Goal: Check status: Check status

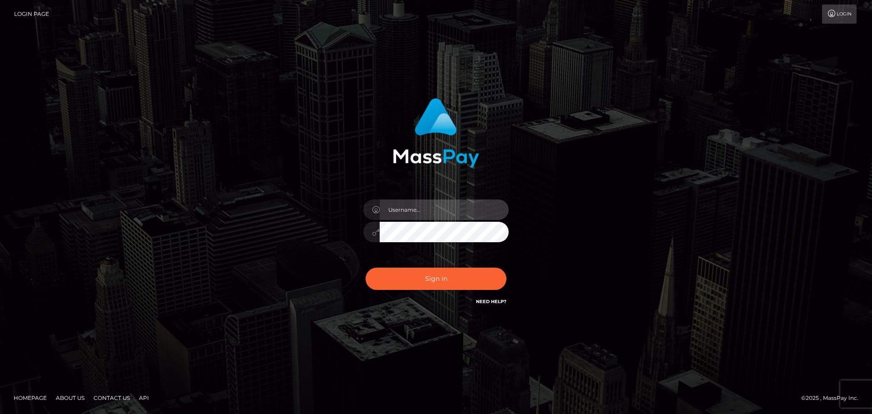
click at [416, 214] on input "text" at bounding box center [444, 209] width 129 height 20
checkbox input "false"
checkbox input "true"
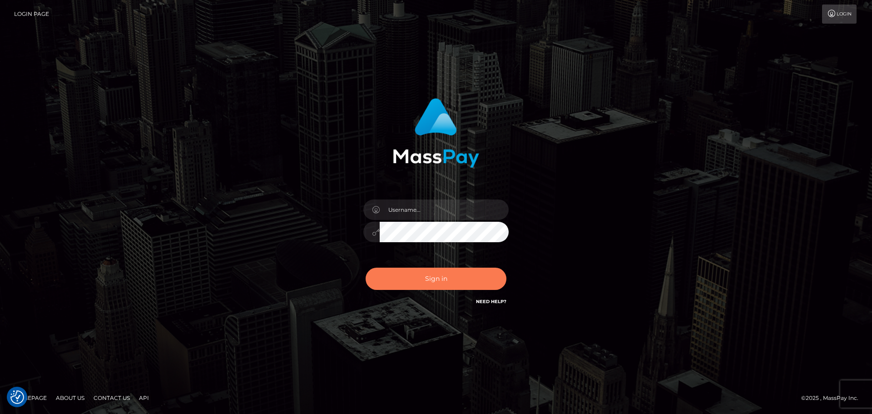
click at [419, 278] on button "Sign in" at bounding box center [436, 279] width 141 height 22
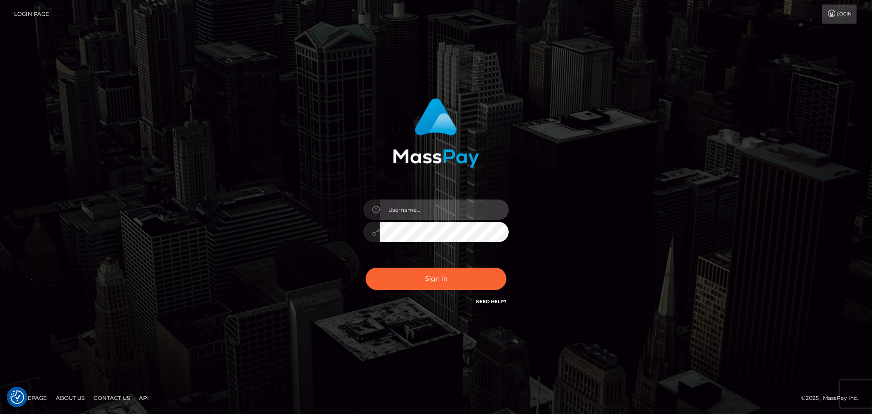
click at [414, 211] on input "text" at bounding box center [444, 209] width 129 height 20
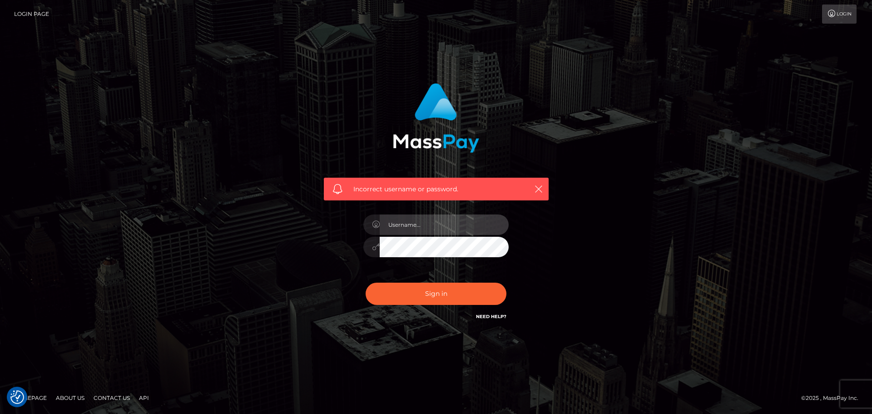
drag, startPoint x: 0, startPoint y: 0, endPoint x: 416, endPoint y: 226, distance: 473.3
click at [416, 226] on input "text" at bounding box center [444, 224] width 129 height 20
click at [416, 227] on input "text" at bounding box center [444, 224] width 129 height 20
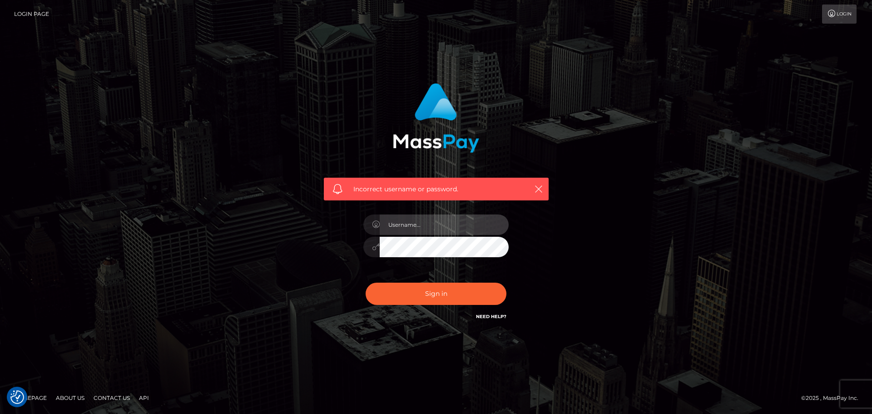
type input "morgan.kickr"
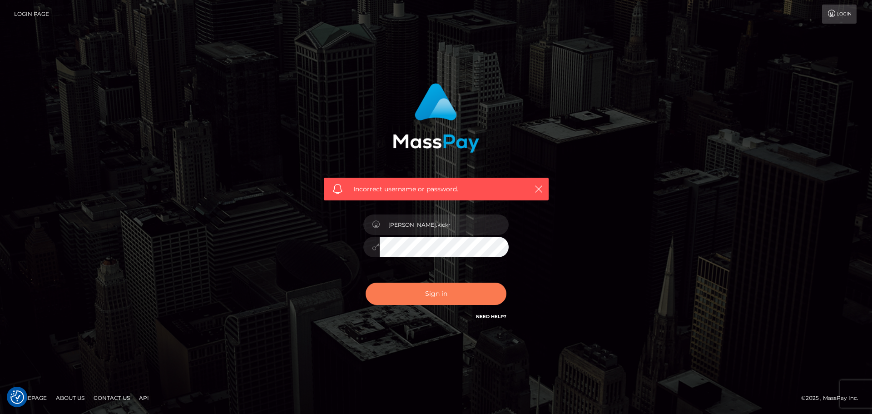
click at [416, 284] on button "Sign in" at bounding box center [436, 293] width 141 height 22
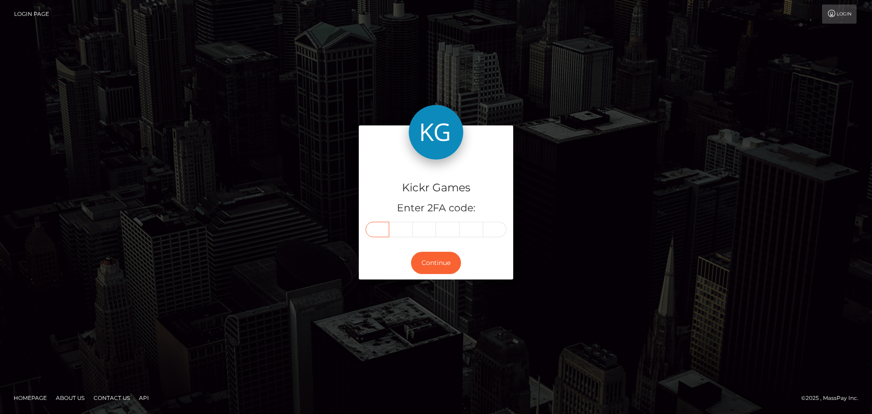
click at [376, 230] on input "text" at bounding box center [378, 229] width 24 height 15
click at [378, 230] on input "text" at bounding box center [378, 229] width 24 height 15
type input "6"
type input "0"
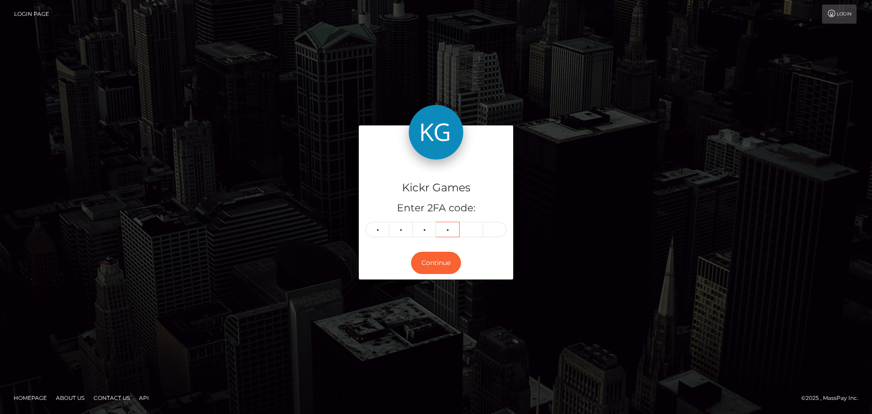
type input "2"
type input "6"
type input "1"
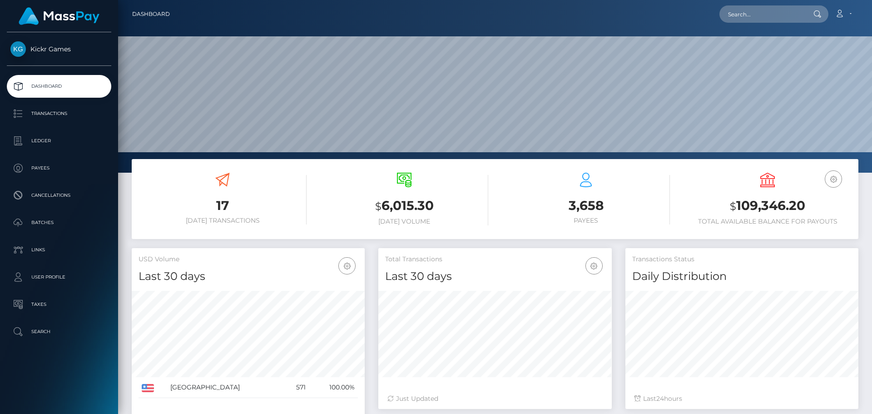
scroll to position [161, 233]
click at [35, 142] on p "Ledger" at bounding box center [58, 141] width 97 height 14
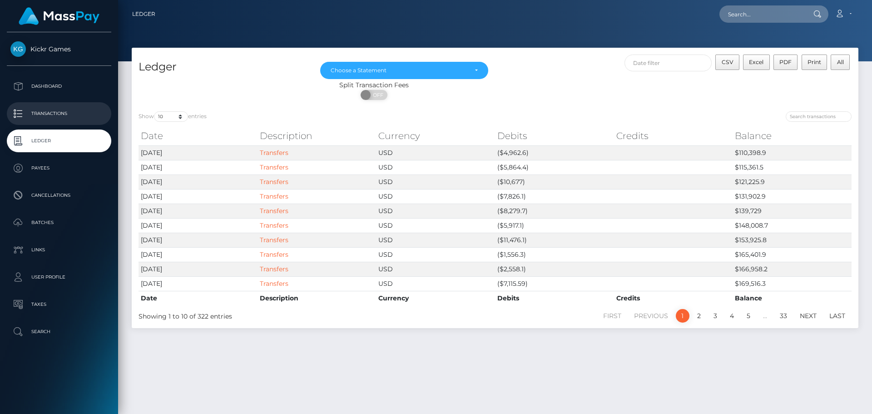
click at [73, 113] on p "Transactions" at bounding box center [58, 114] width 97 height 14
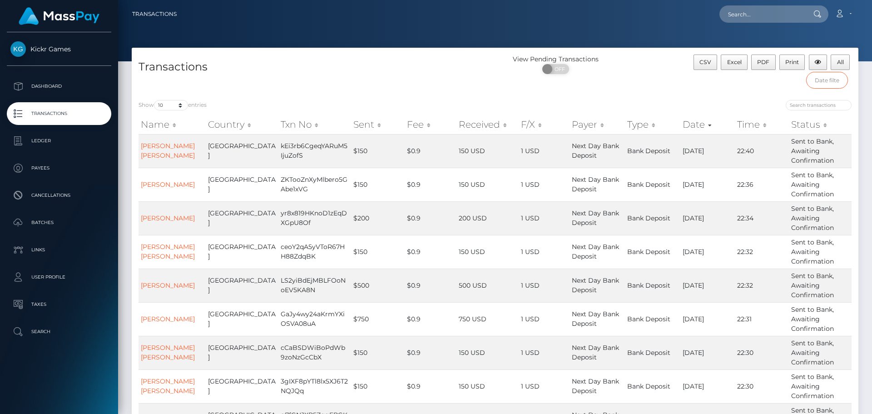
click at [827, 83] on input "text" at bounding box center [827, 80] width 42 height 17
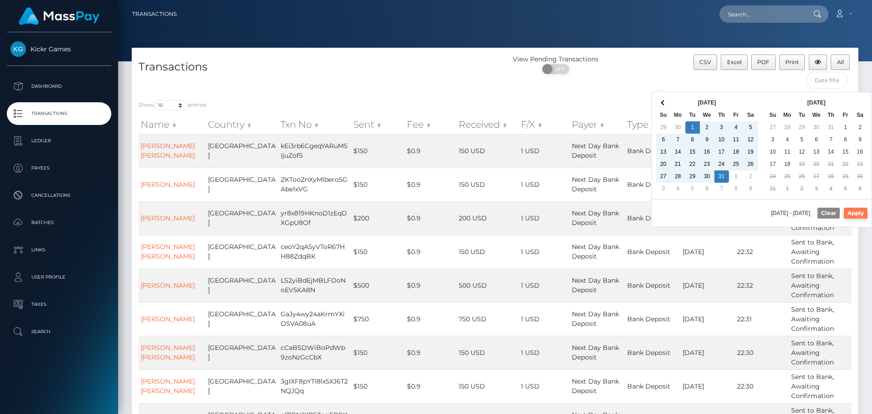
click at [858, 213] on button "Apply" at bounding box center [856, 213] width 24 height 11
type input "[DATE] - [DATE]"
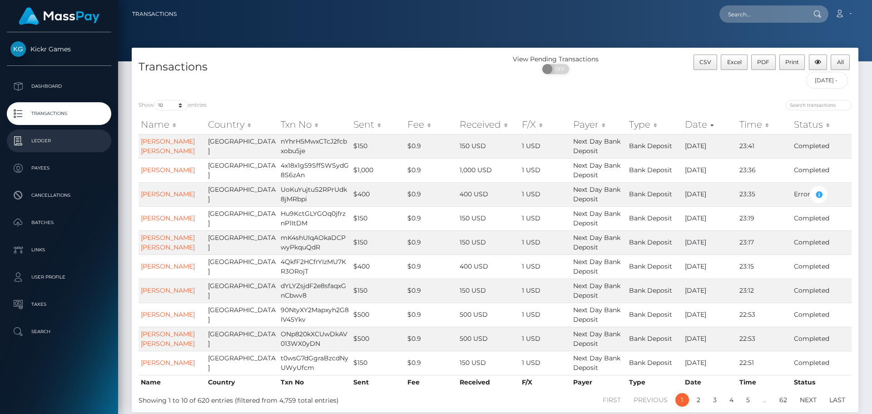
click at [35, 143] on p "Ledger" at bounding box center [58, 141] width 97 height 14
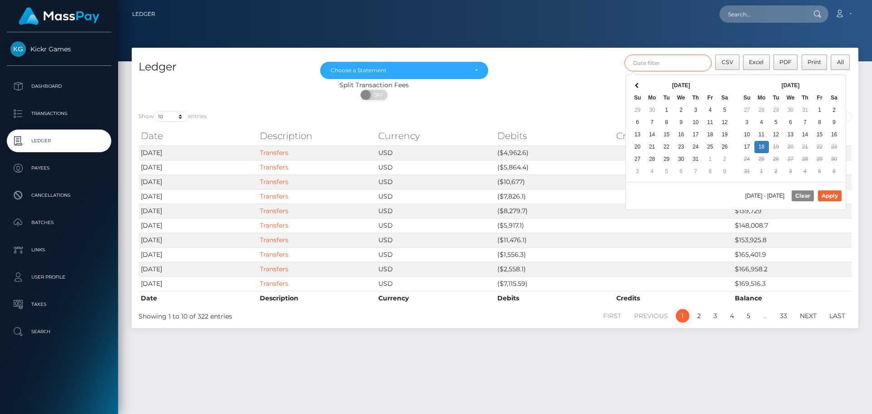
click at [689, 59] on input "text" at bounding box center [668, 62] width 88 height 17
type input "[DATE] - [DATE]"
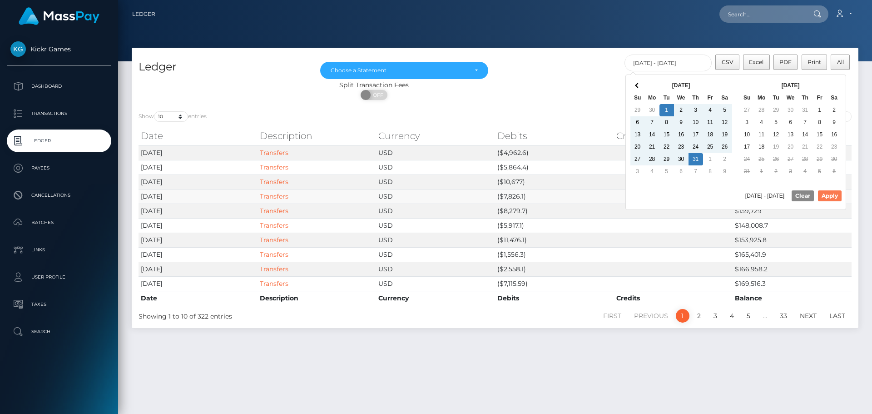
click at [826, 197] on button "Apply" at bounding box center [830, 195] width 24 height 11
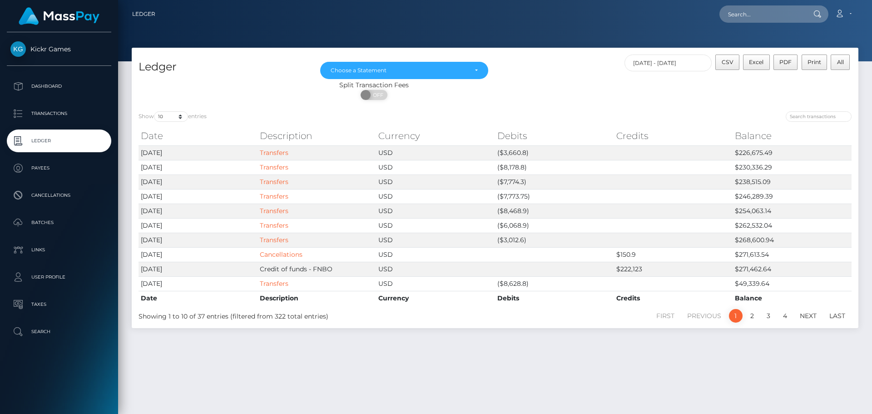
click at [444, 105] on div "Show 10 25 50 100 250 entries Date Description Currency Debits Credits Balance …" at bounding box center [495, 215] width 727 height 223
click at [384, 76] on div "Choose a Statement" at bounding box center [404, 70] width 168 height 17
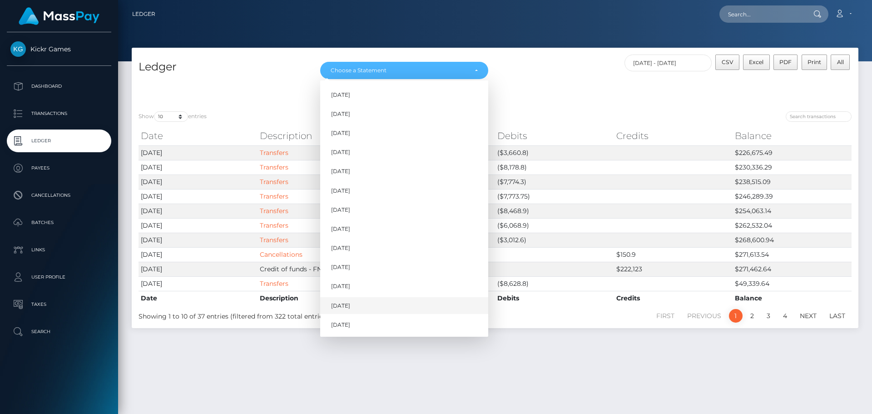
scroll to position [24, 0]
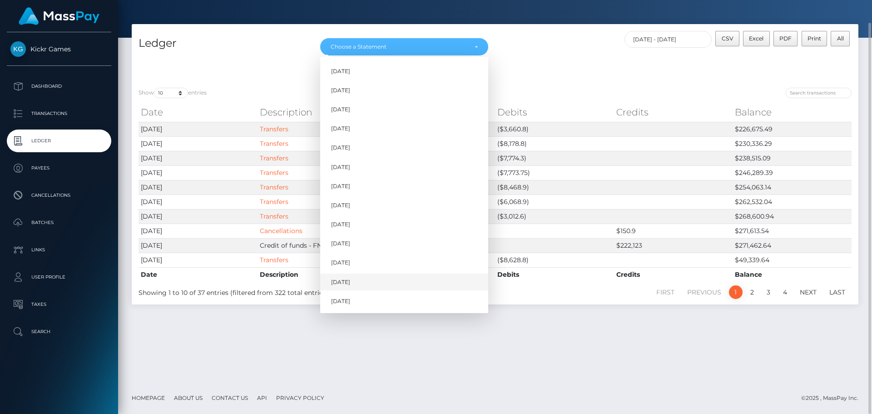
click at [378, 281] on link "[DATE]" at bounding box center [404, 281] width 168 height 17
select select "[DATE]"
